Goal: Contribute content: Contribute content

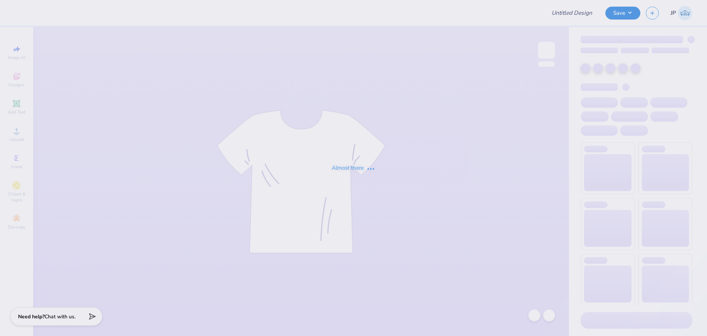
type input "DG - Fall Court"
